Goal: Navigation & Orientation: Find specific page/section

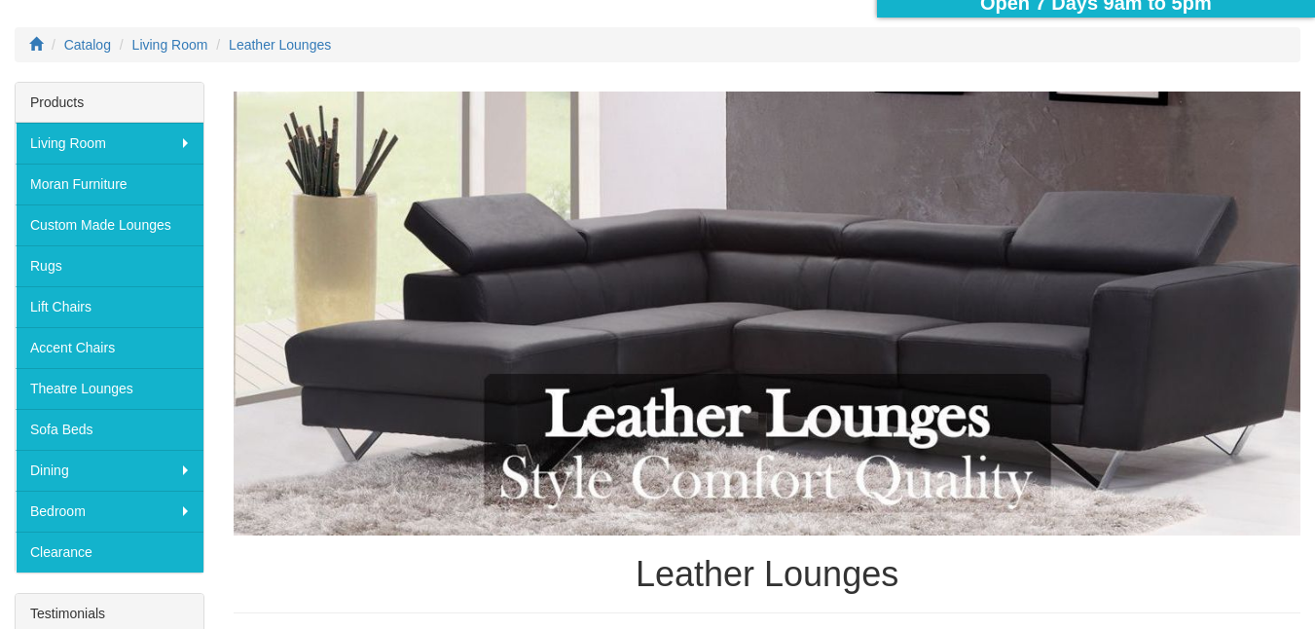
scroll to position [292, 0]
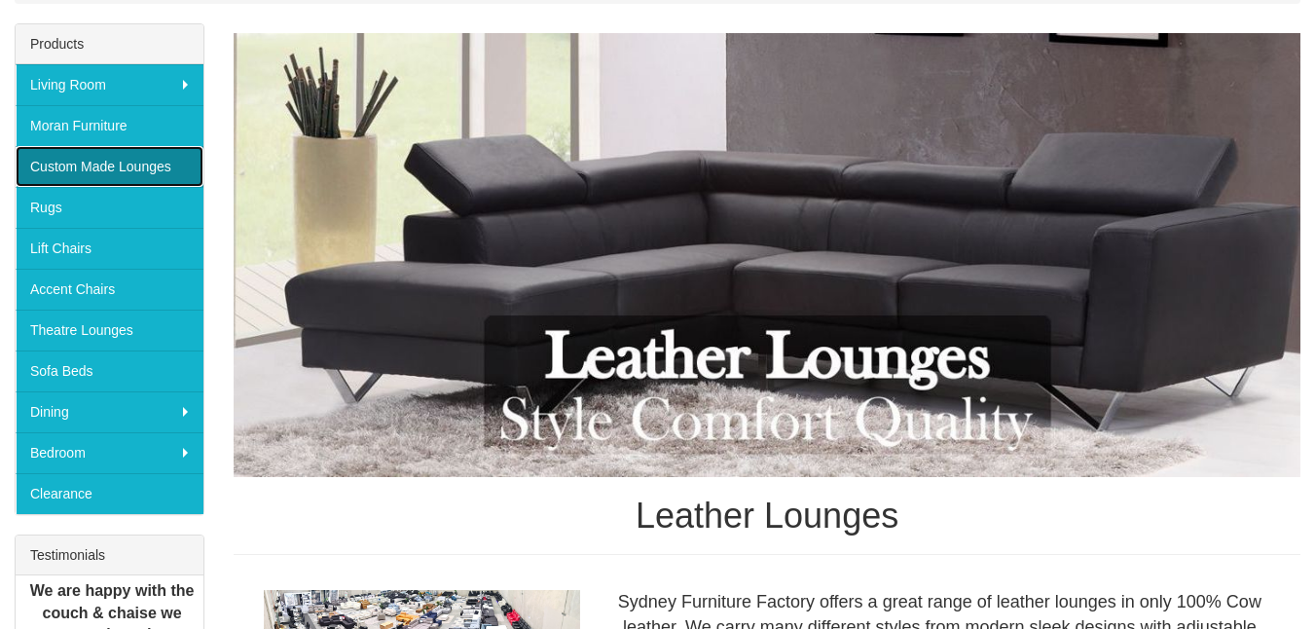
click at [114, 161] on link "Custom Made Lounges" at bounding box center [110, 166] width 188 height 41
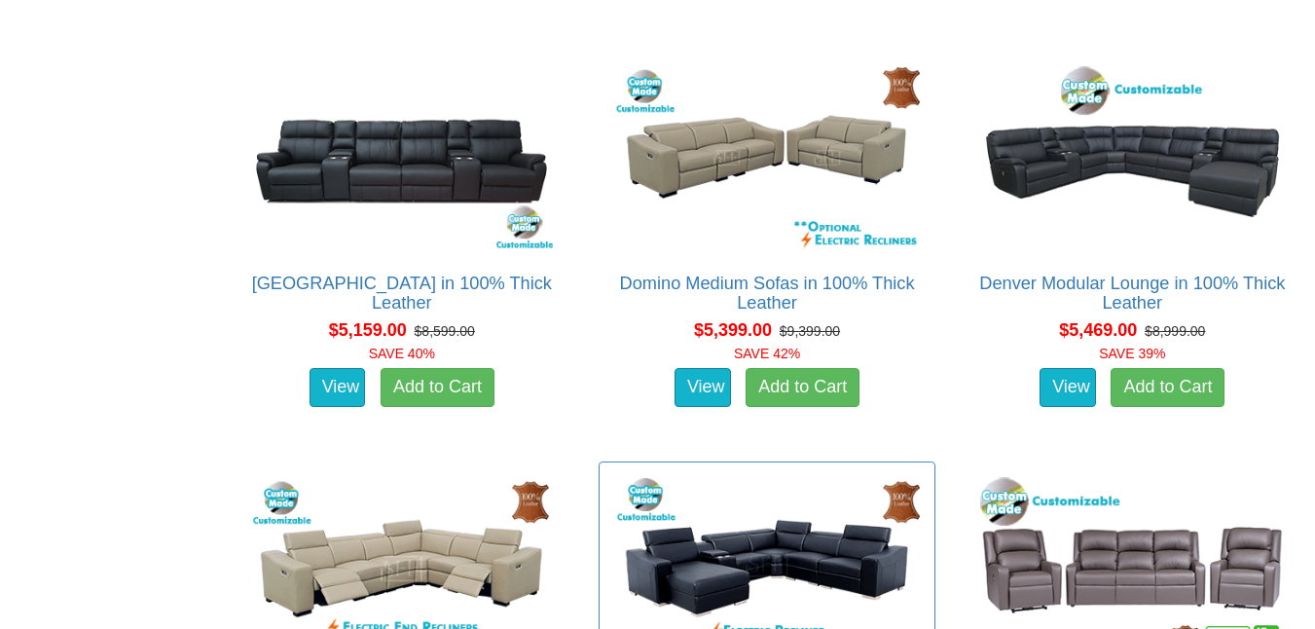
scroll to position [7764, 0]
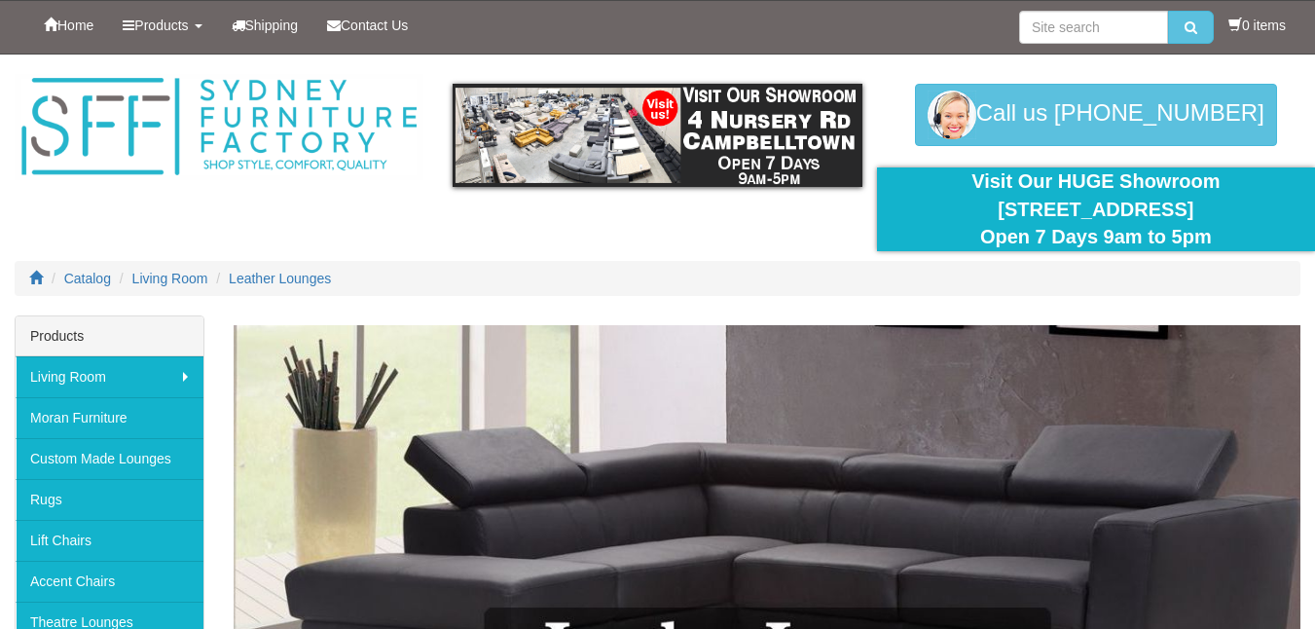
scroll to position [292, 0]
